Goal: Transaction & Acquisition: Purchase product/service

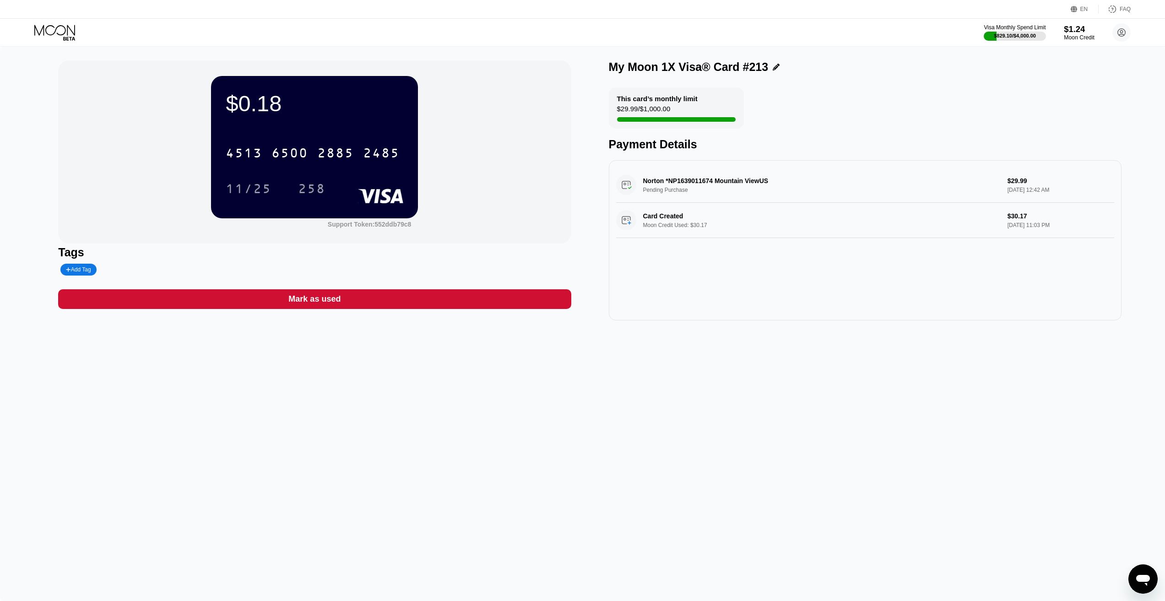
click at [1084, 31] on div "$1.24" at bounding box center [1079, 29] width 31 height 10
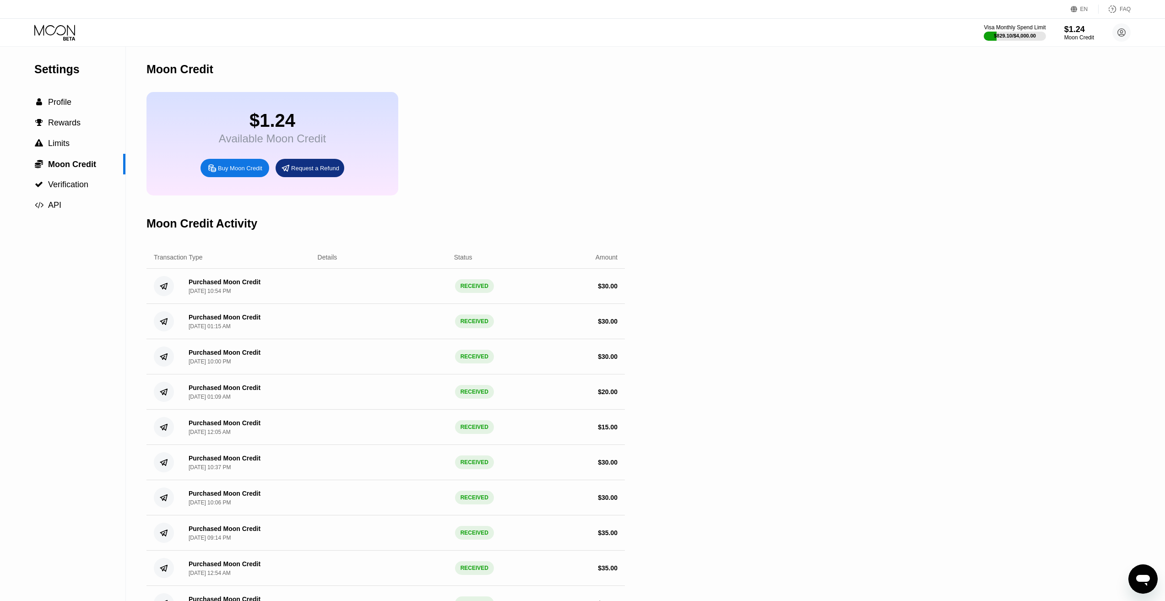
click at [245, 172] on div "Buy Moon Credit" at bounding box center [240, 168] width 44 height 8
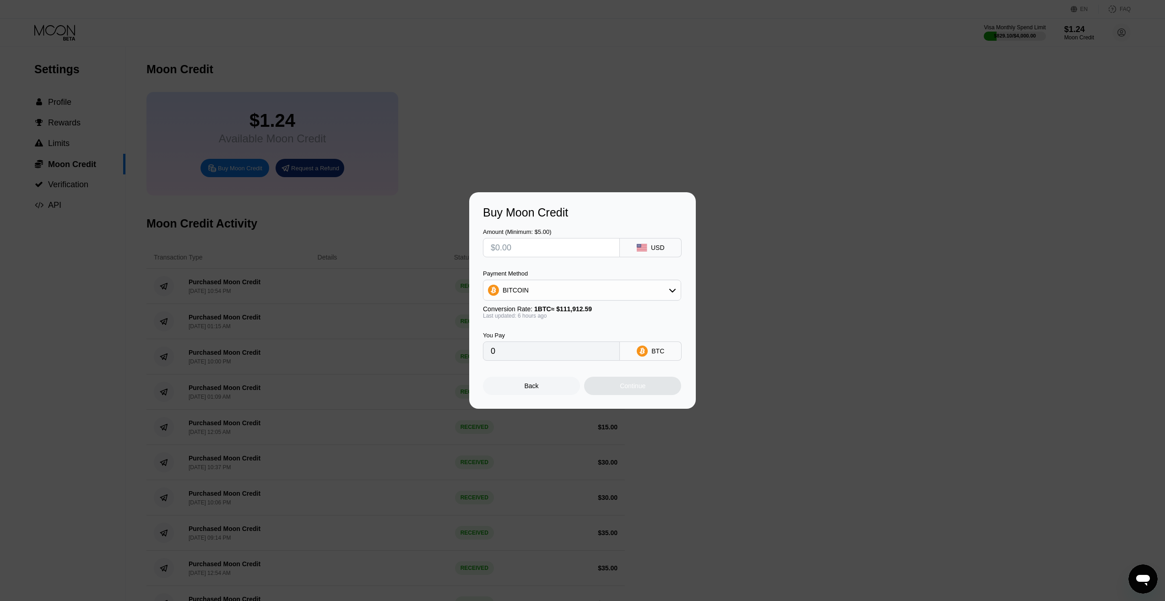
click at [520, 249] on input "text" at bounding box center [551, 247] width 121 height 18
type input "$3"
type input "0.00002680"
type input "$35"
type input "0.00031266"
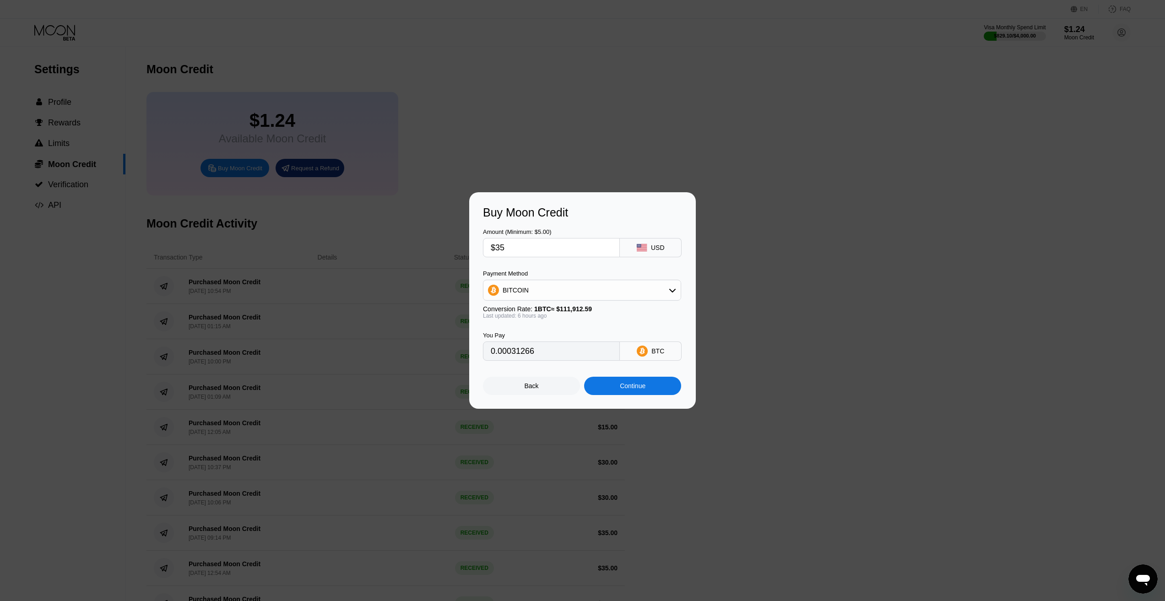
type input "$35"
click at [536, 287] on div "BITCOIN" at bounding box center [581, 290] width 197 height 18
click at [531, 351] on div "USDC on Polygon" at bounding box center [582, 355] width 193 height 18
type input "35.00000000"
click at [636, 388] on div "Continue" at bounding box center [633, 385] width 26 height 7
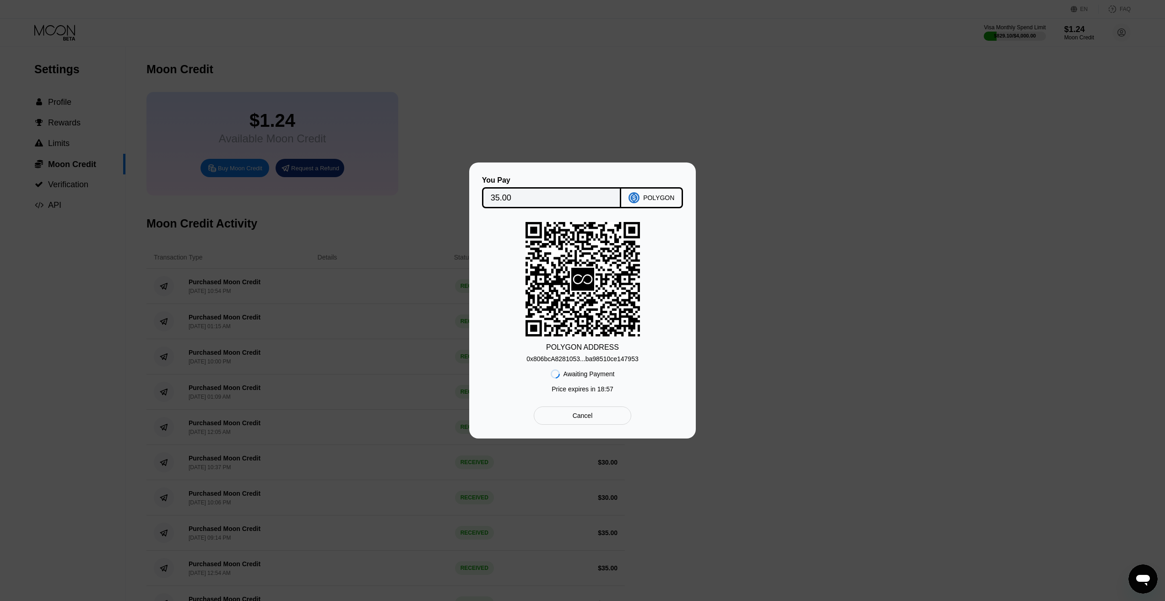
click at [589, 359] on div "0x806bcA8281053...ba98510ce147953" at bounding box center [582, 358] width 112 height 7
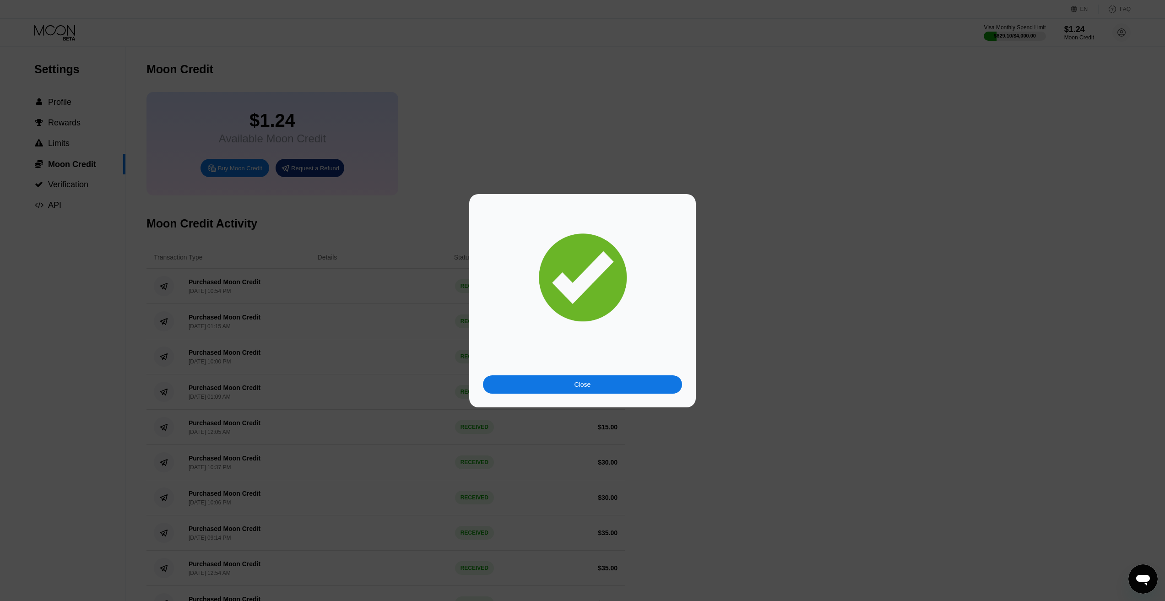
click at [582, 386] on div "Close" at bounding box center [582, 384] width 16 height 7
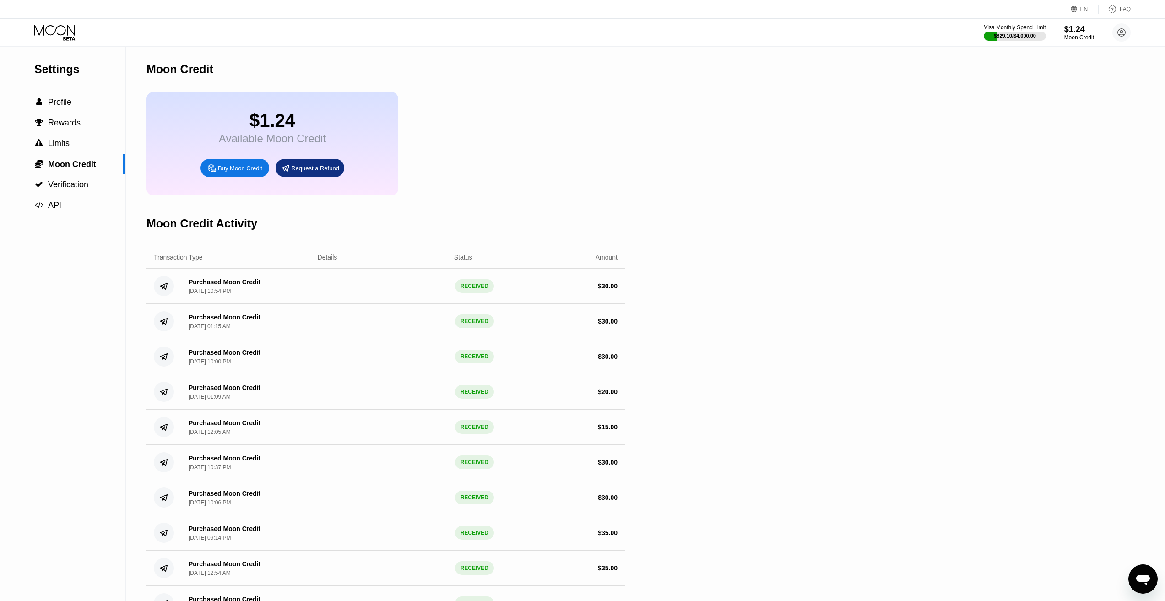
click at [509, 155] on div "$1.24 Available Moon Credit Buy Moon Credit Request a Refund" at bounding box center [385, 143] width 478 height 103
click at [65, 25] on icon at bounding box center [55, 33] width 43 height 16
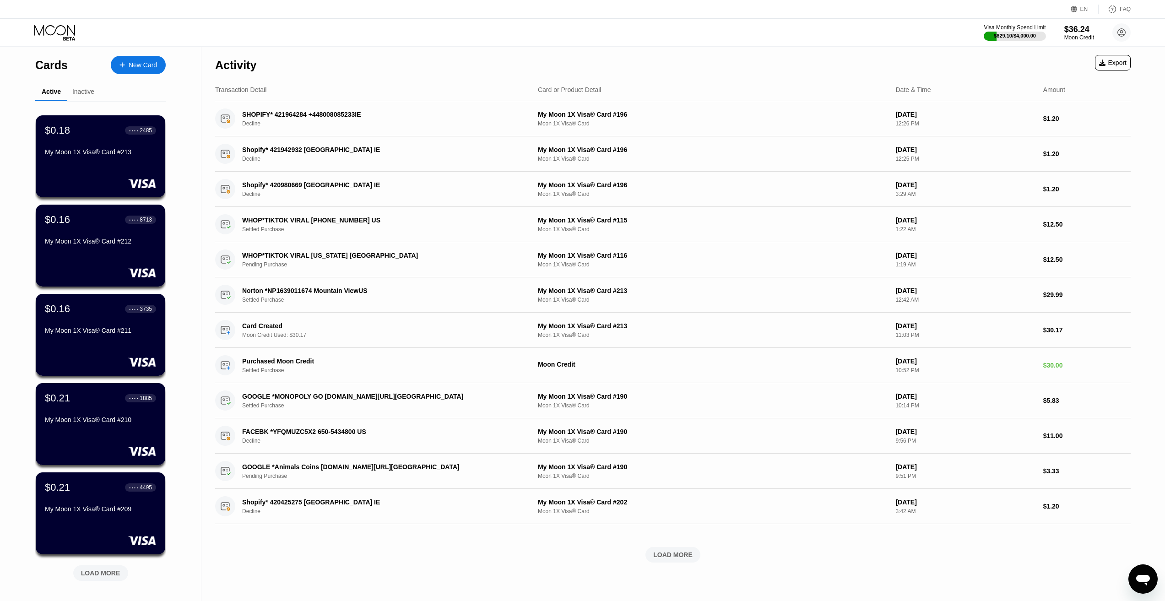
click at [156, 60] on div "New Card" at bounding box center [138, 65] width 55 height 18
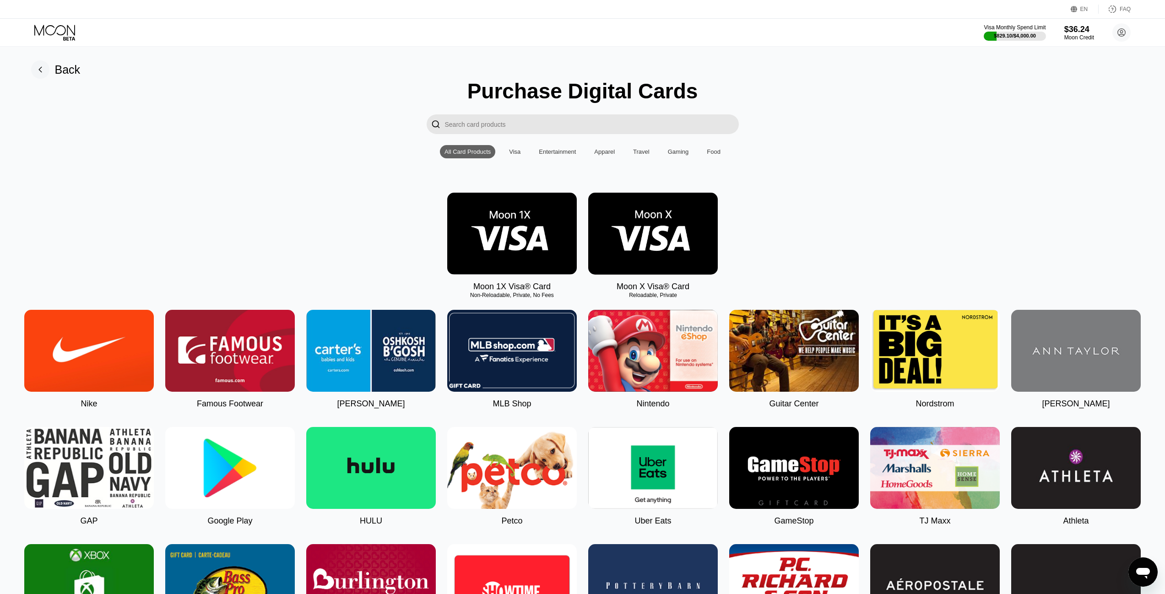
click at [512, 226] on img at bounding box center [512, 234] width 130 height 82
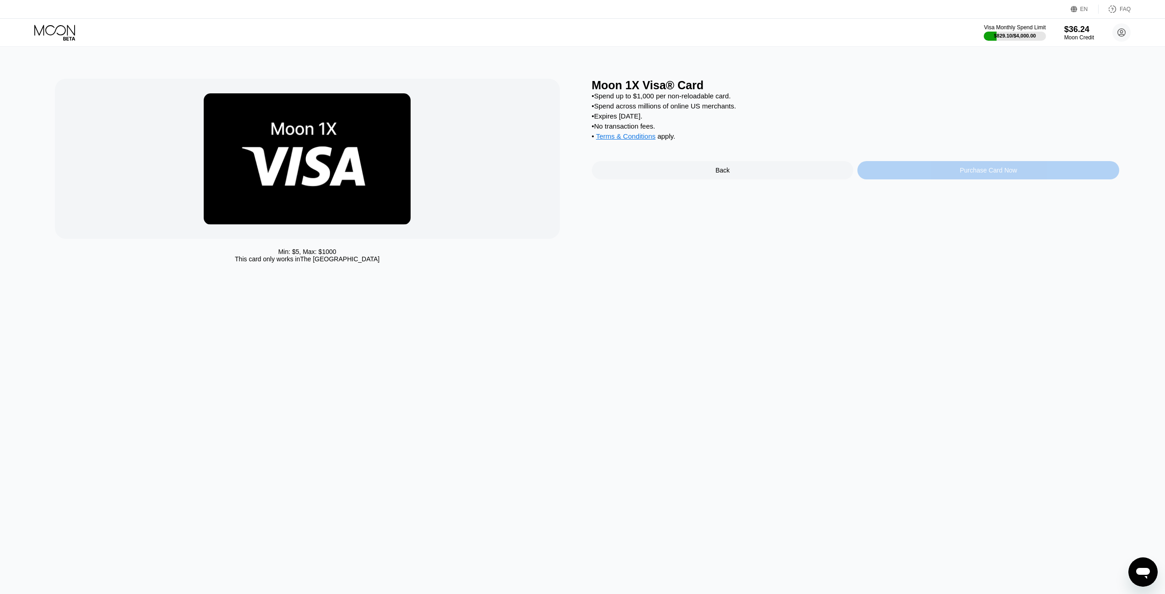
click at [917, 178] on div "Purchase Card Now" at bounding box center [988, 170] width 262 height 18
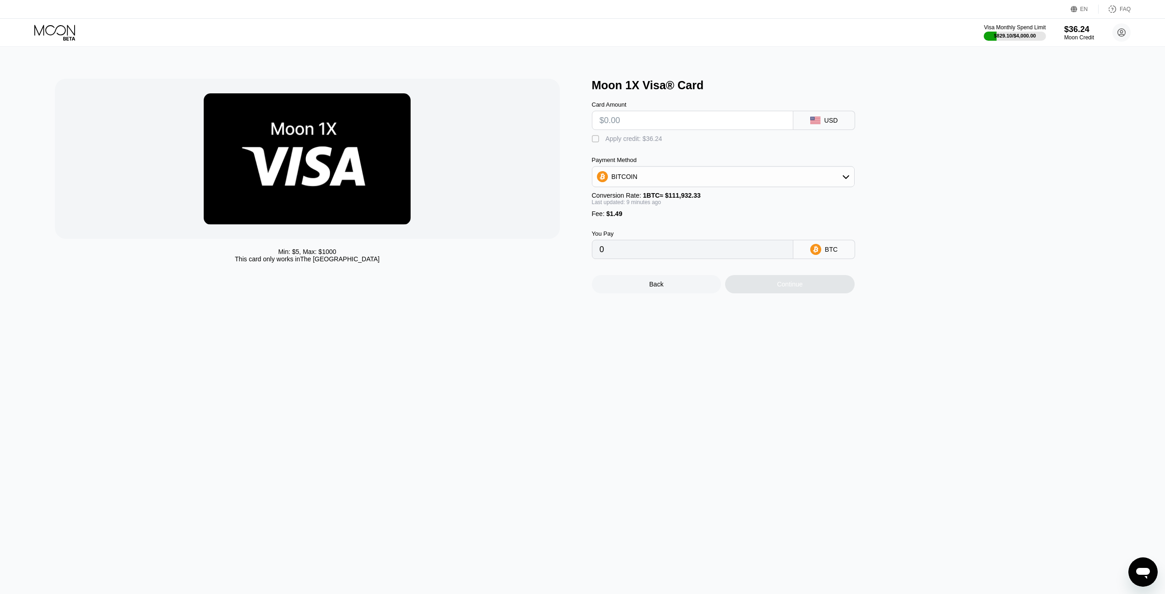
click at [657, 129] on input "text" at bounding box center [693, 120] width 186 height 18
type input "$3"
type input "0.00004011"
type input "$30"
type input "0.00028127"
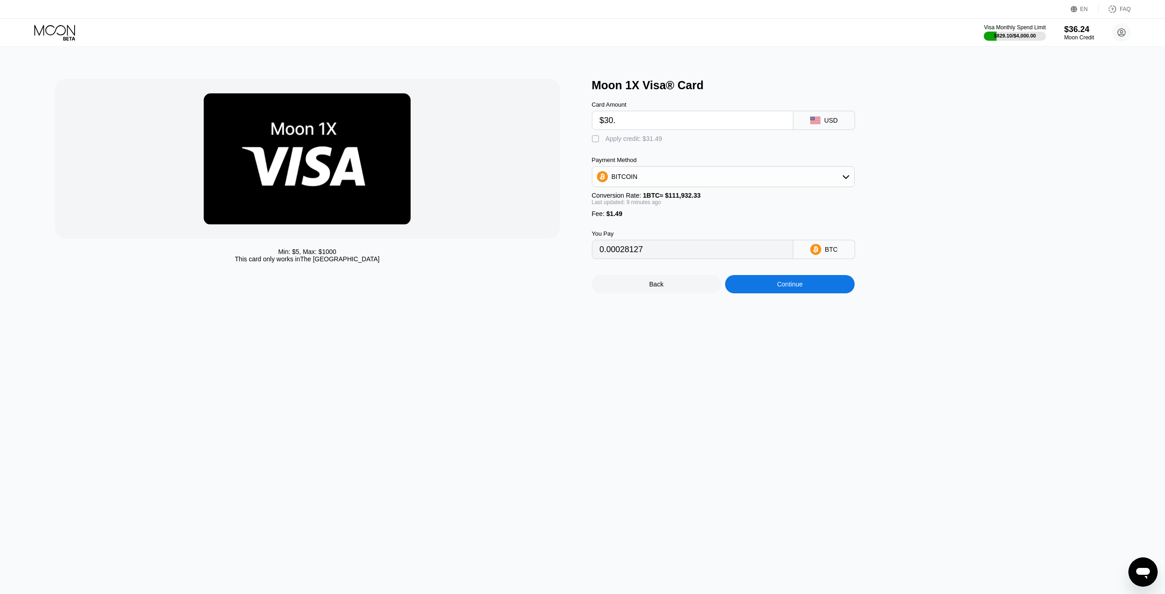
type input "$30.1"
type input "0.00028217"
type input "$30.15"
type input "0.00028261"
type input "$30.15"
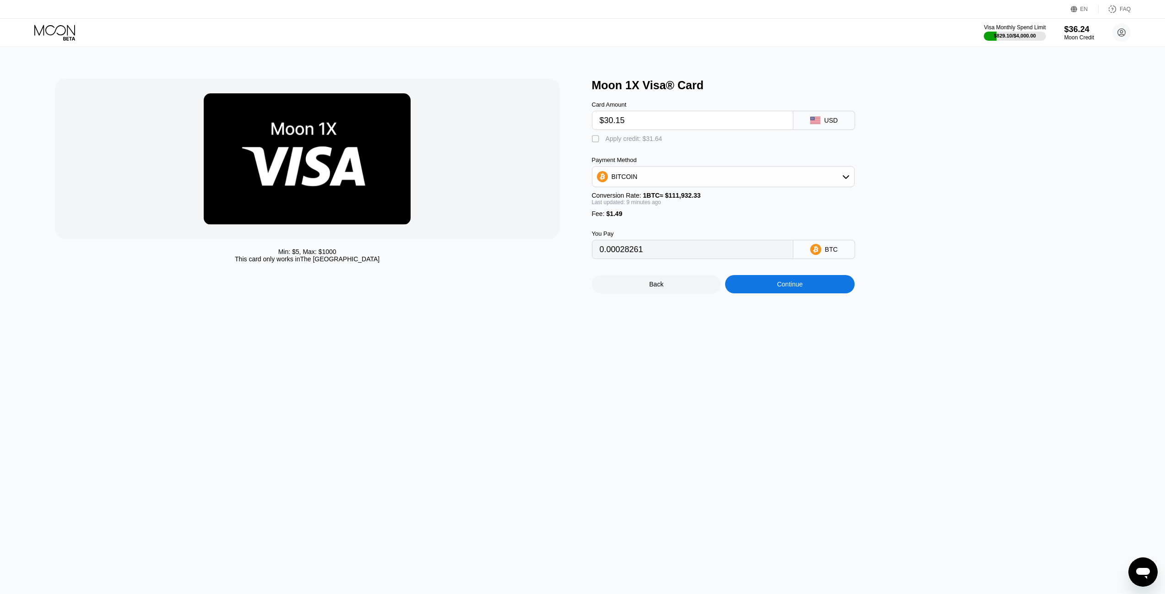
click at [625, 144] on div " Apply credit: $31.64" at bounding box center [629, 139] width 75 height 9
type input "0"
click at [771, 293] on div "Continue" at bounding box center [790, 284] width 130 height 18
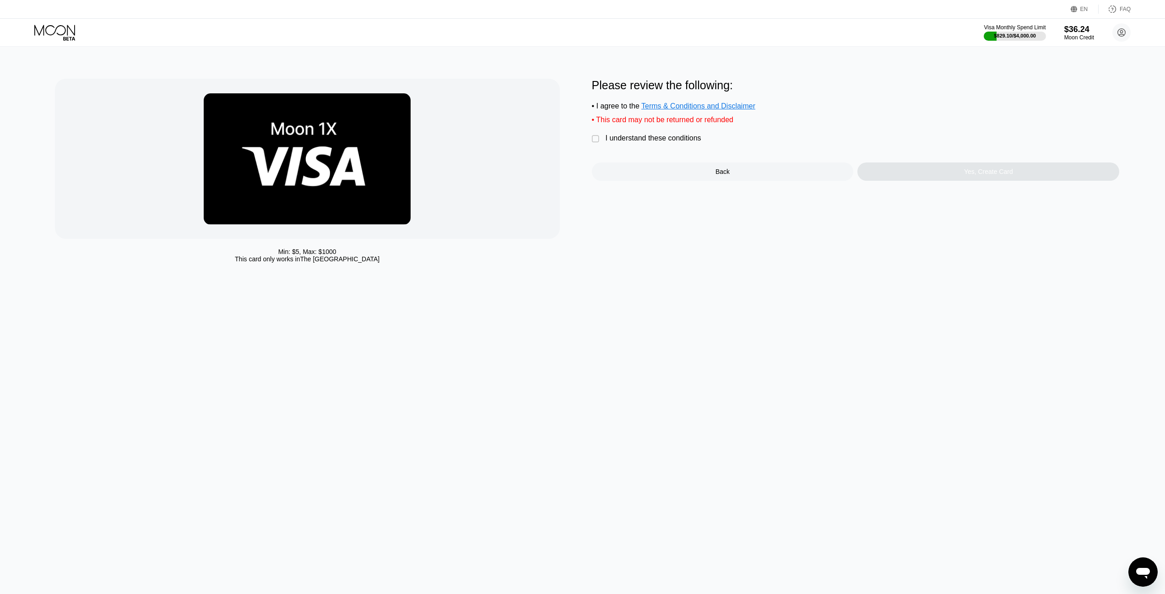
click at [645, 140] on div "I understand these conditions" at bounding box center [653, 138] width 96 height 8
click at [950, 180] on div "Yes, Create Card" at bounding box center [988, 171] width 262 height 18
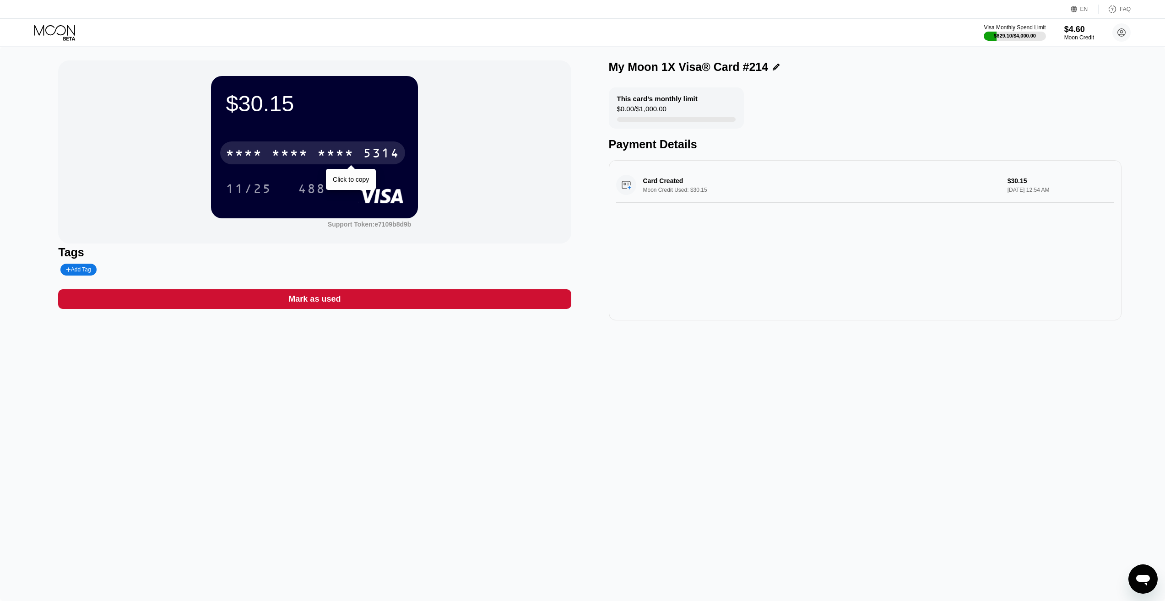
click at [338, 160] on div "* * * *" at bounding box center [335, 154] width 37 height 15
click at [390, 395] on div "$30.15 4513 6500 2661 5314 11/25 488 Support Token: e7109b8d9b Tags Add Tag Mar…" at bounding box center [582, 324] width 1165 height 554
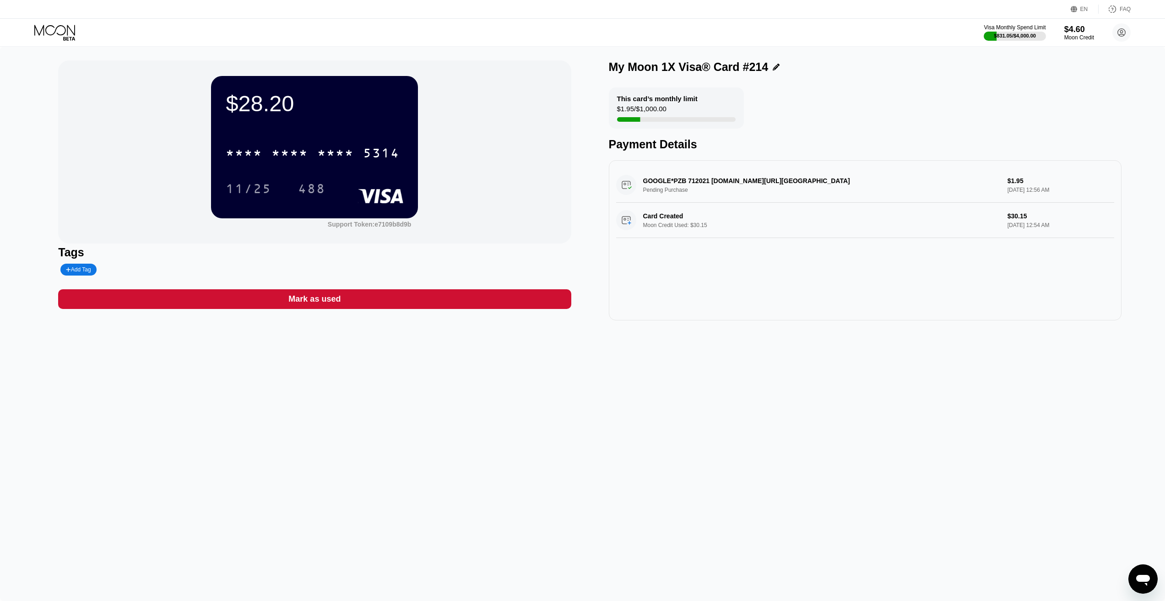
click at [327, 412] on div "$28.20 * * * * * * * * * * * * 5314 11/25 488 Support Token: e7109b8d9b Tags Ad…" at bounding box center [582, 324] width 1165 height 554
